Goal: Task Accomplishment & Management: Use online tool/utility

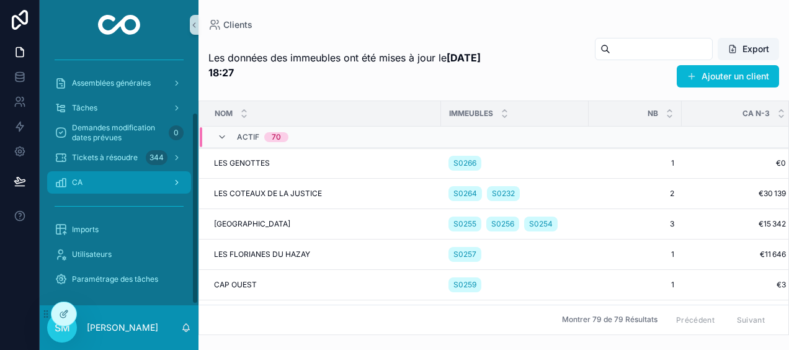
scroll to position [84, 0]
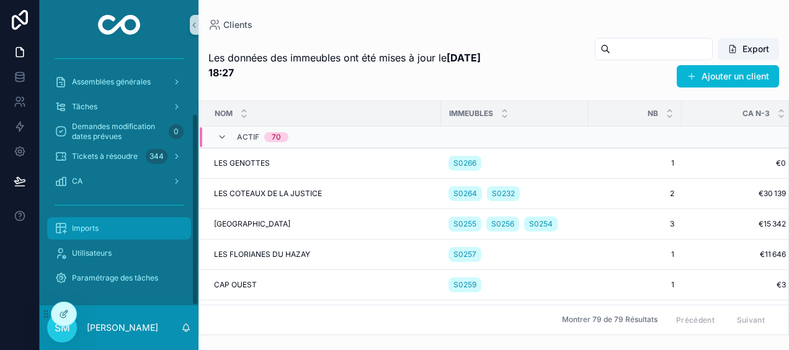
click at [105, 231] on div "Imports" at bounding box center [119, 228] width 129 height 20
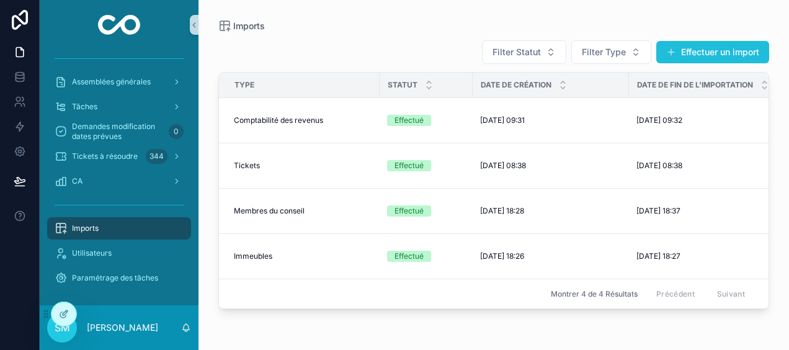
click at [716, 50] on button "Effectuer un import" at bounding box center [712, 52] width 113 height 22
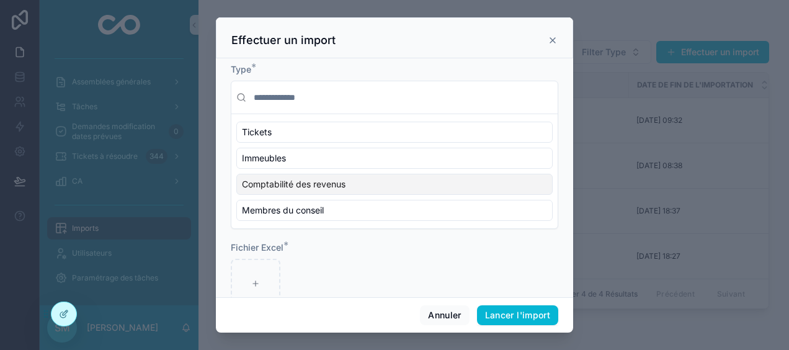
click at [282, 182] on span "Comptabilité des revenus" at bounding box center [294, 184] width 104 height 12
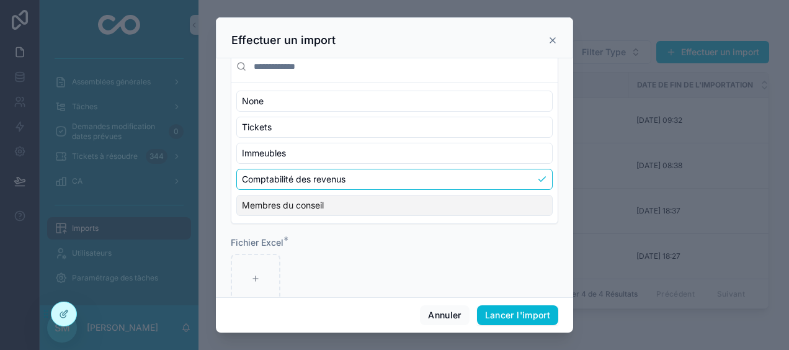
scroll to position [56, 0]
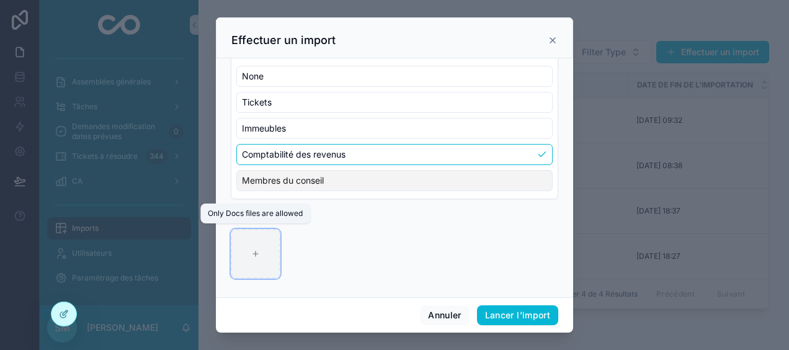
click at [244, 247] on div "scrollable content" at bounding box center [256, 254] width 50 height 50
type input "**********"
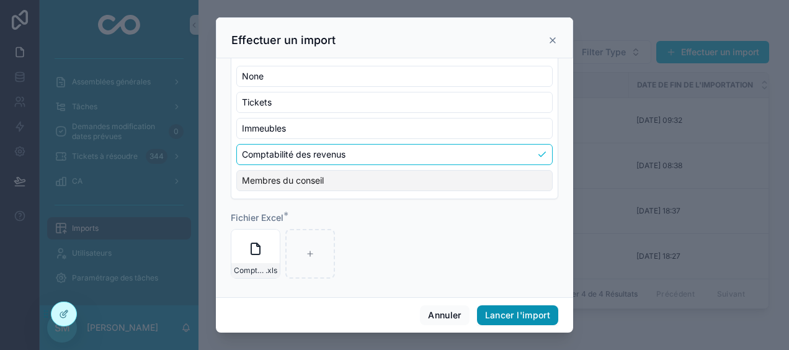
click at [537, 308] on button "Lancer l'import" at bounding box center [517, 315] width 81 height 20
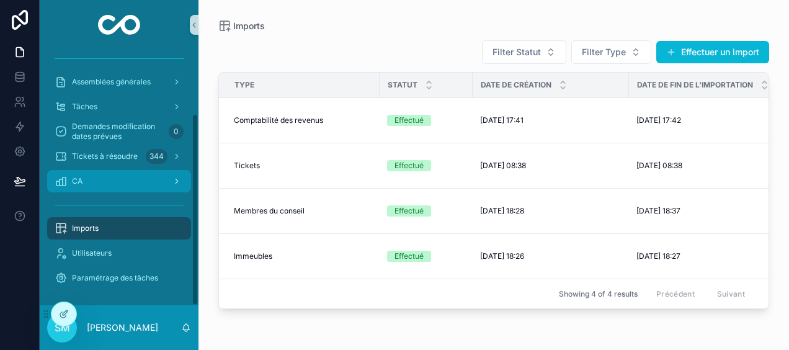
click at [135, 181] on div "CA" at bounding box center [119, 181] width 129 height 20
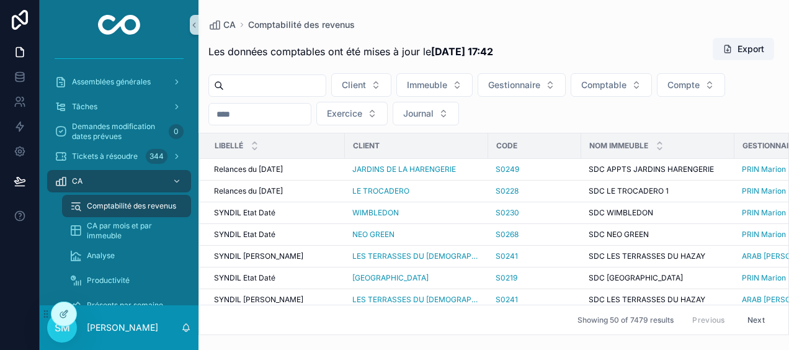
click at [256, 110] on input "scrollable content" at bounding box center [260, 113] width 102 height 17
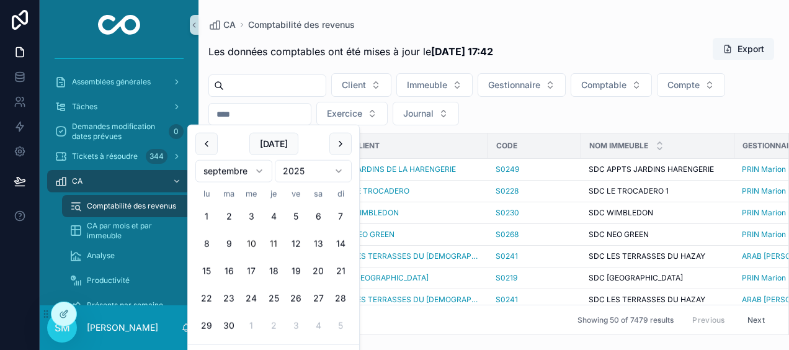
click at [254, 244] on button "10" at bounding box center [251, 244] width 22 height 22
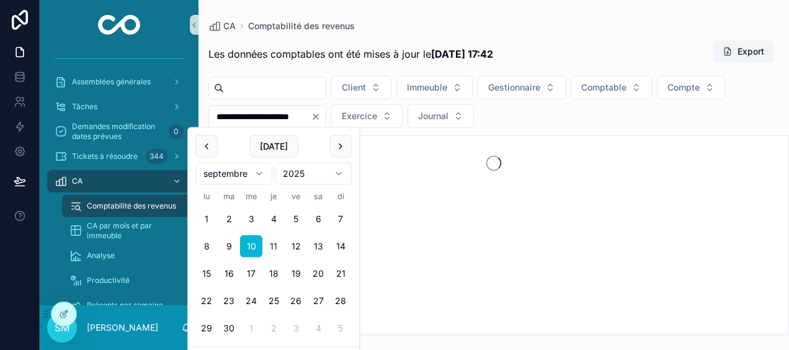
click at [269, 245] on button "11" at bounding box center [273, 246] width 22 height 22
type input "**********"
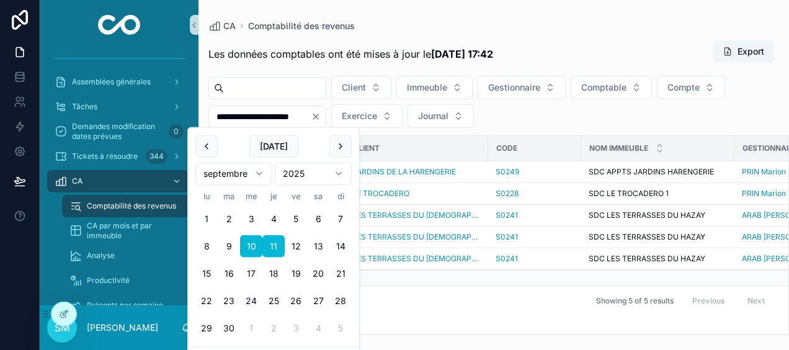
click at [558, 22] on div "CA Comptabilité des revenus" at bounding box center [493, 26] width 571 height 12
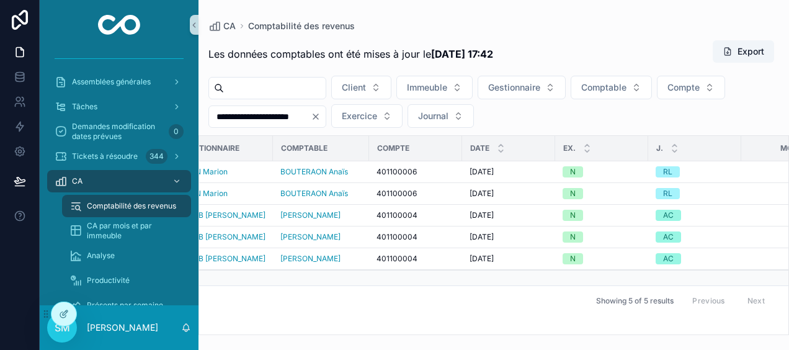
scroll to position [0, 599]
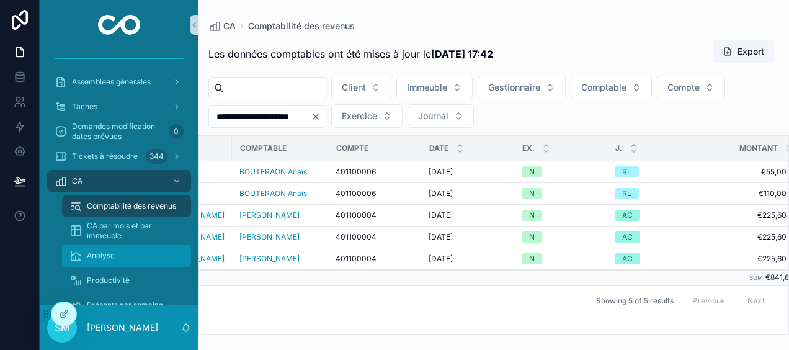
click at [118, 253] on div "Analyse" at bounding box center [126, 256] width 114 height 20
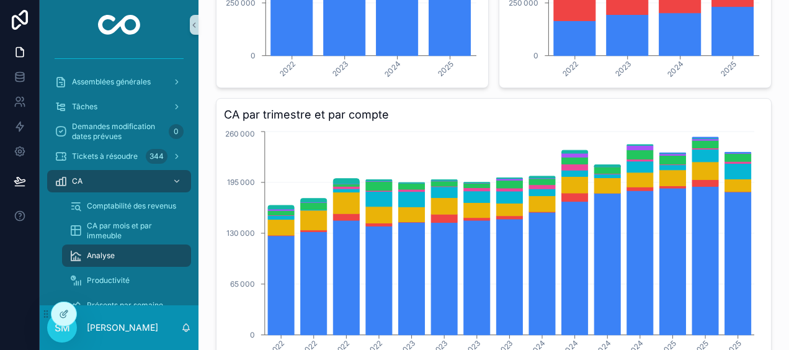
scroll to position [434, 0]
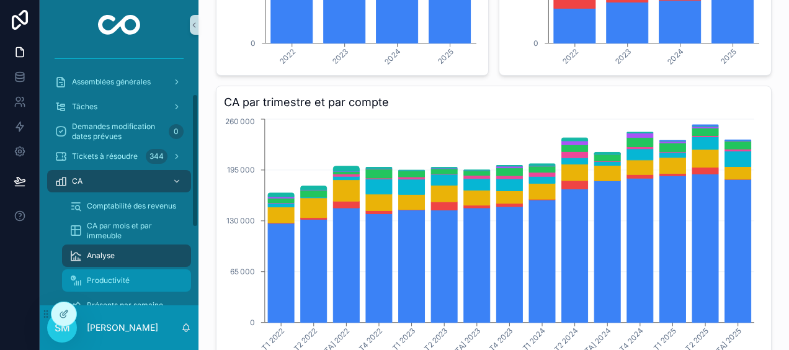
click at [130, 279] on div "Productivité" at bounding box center [126, 280] width 114 height 20
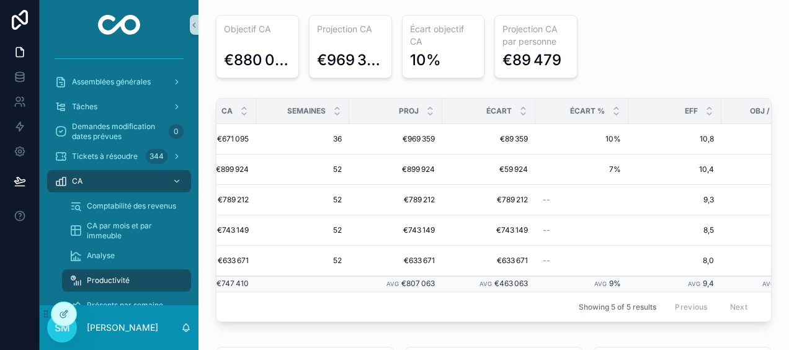
scroll to position [0, 281]
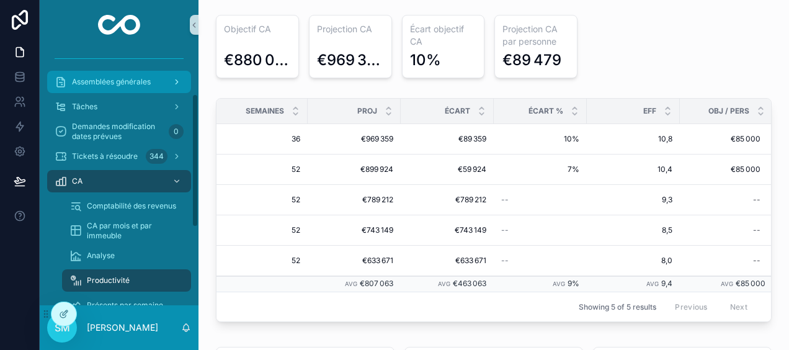
click at [162, 76] on div "Assemblées générales" at bounding box center [119, 82] width 129 height 20
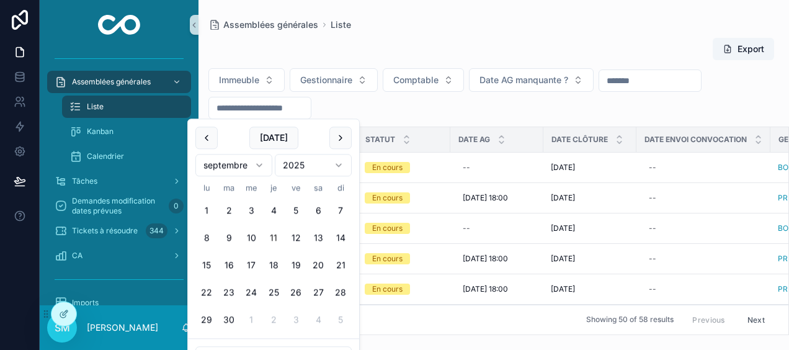
click at [278, 108] on input "scrollable content" at bounding box center [260, 107] width 102 height 17
click at [206, 136] on button "scrollable content" at bounding box center [206, 138] width 22 height 22
click at [202, 138] on button "scrollable content" at bounding box center [206, 138] width 22 height 22
click at [209, 344] on button "30" at bounding box center [206, 347] width 22 height 22
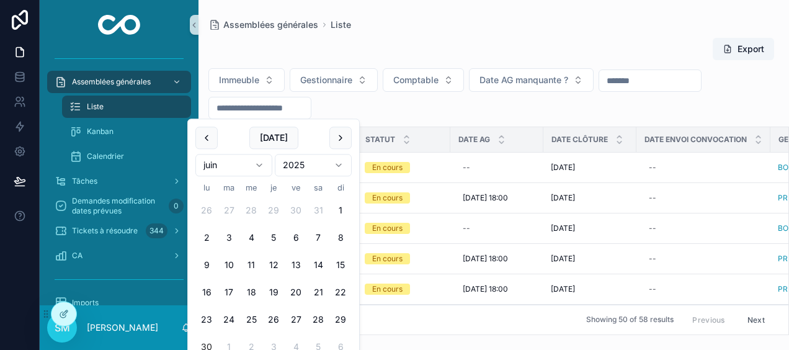
type input "**********"
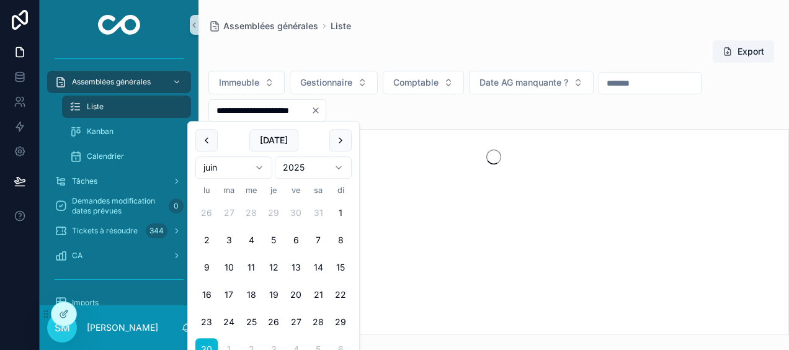
click at [435, 42] on div "Export" at bounding box center [493, 52] width 571 height 24
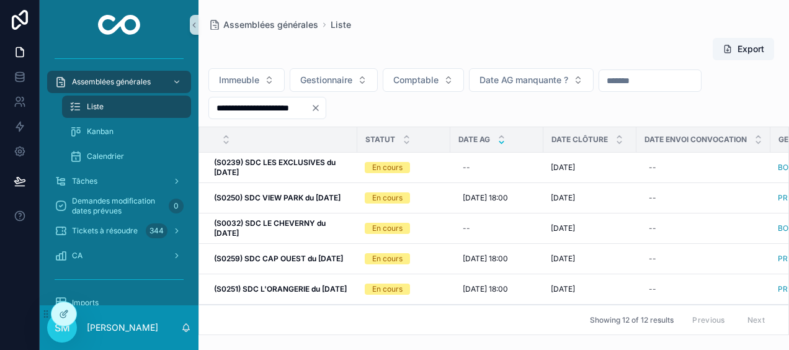
click at [503, 141] on icon "scrollable content" at bounding box center [501, 142] width 4 height 2
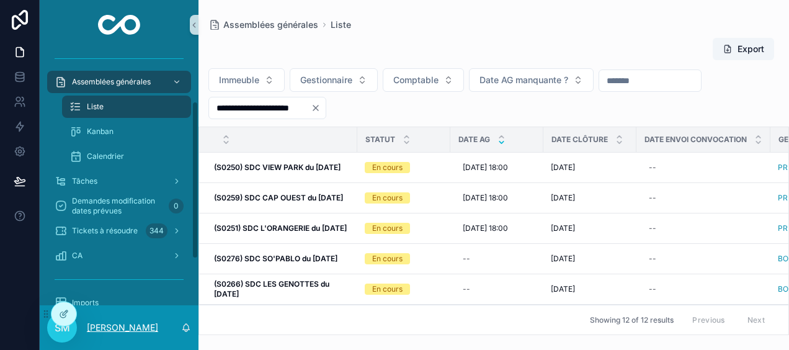
click at [118, 328] on p "[PERSON_NAME]" at bounding box center [122, 327] width 71 height 12
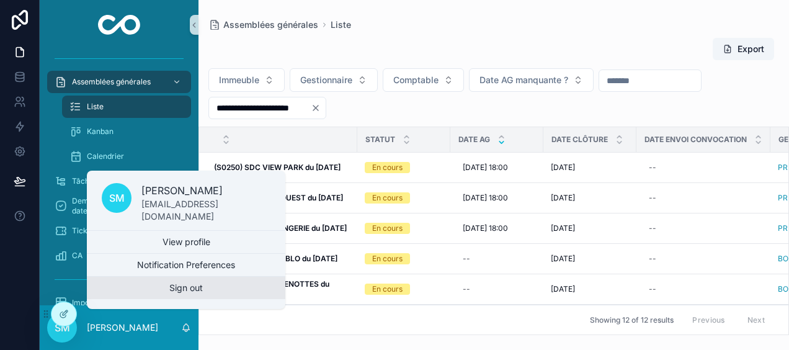
click at [164, 287] on button "Sign out" at bounding box center [186, 288] width 198 height 22
